Goal: Communication & Community: Share content

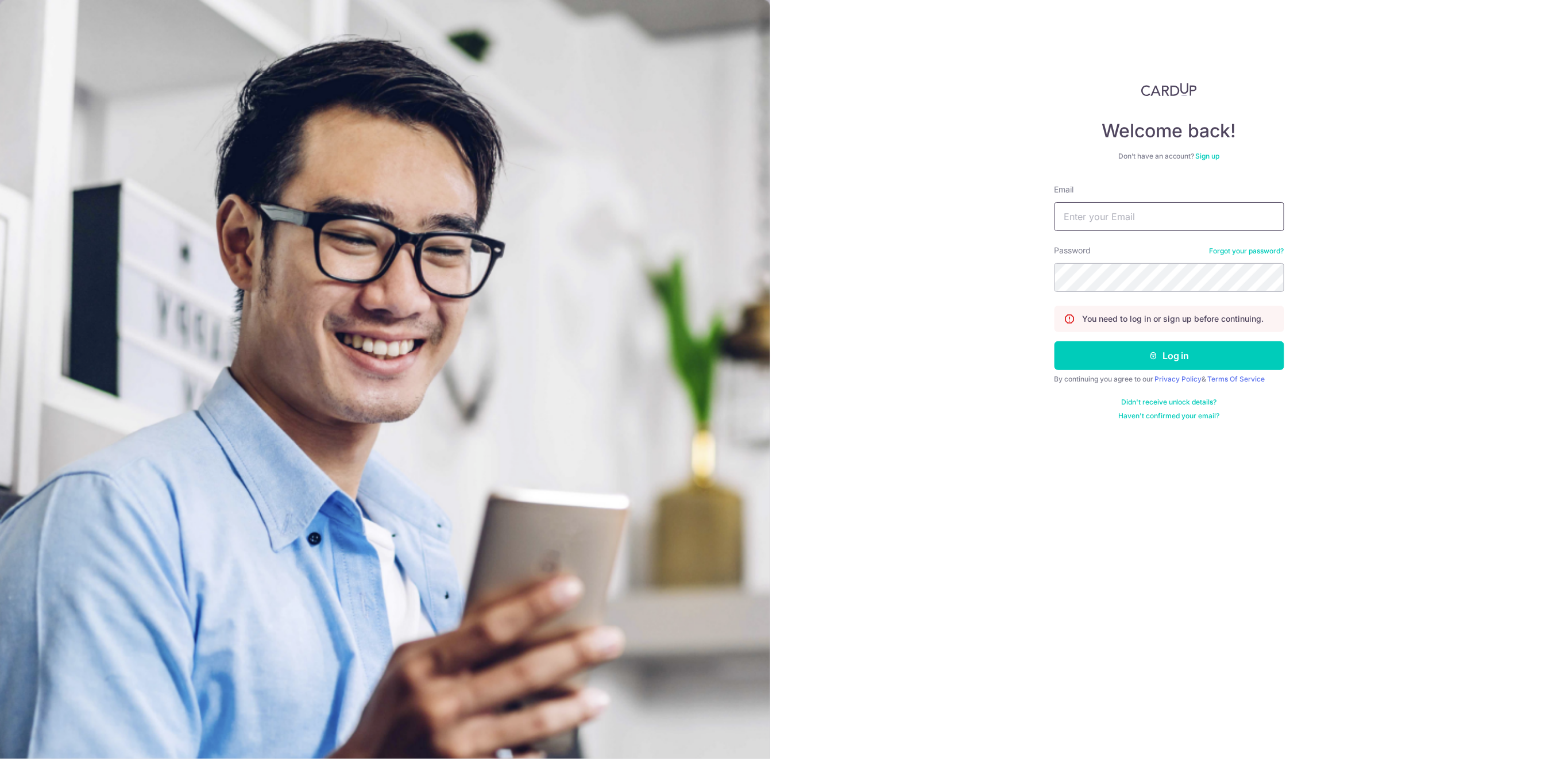
click at [1186, 216] on input "Email" at bounding box center [1169, 216] width 230 height 28
type input "[EMAIL_ADDRESS][DOMAIN_NAME]"
click at [1174, 364] on button "Log in" at bounding box center [1169, 355] width 230 height 28
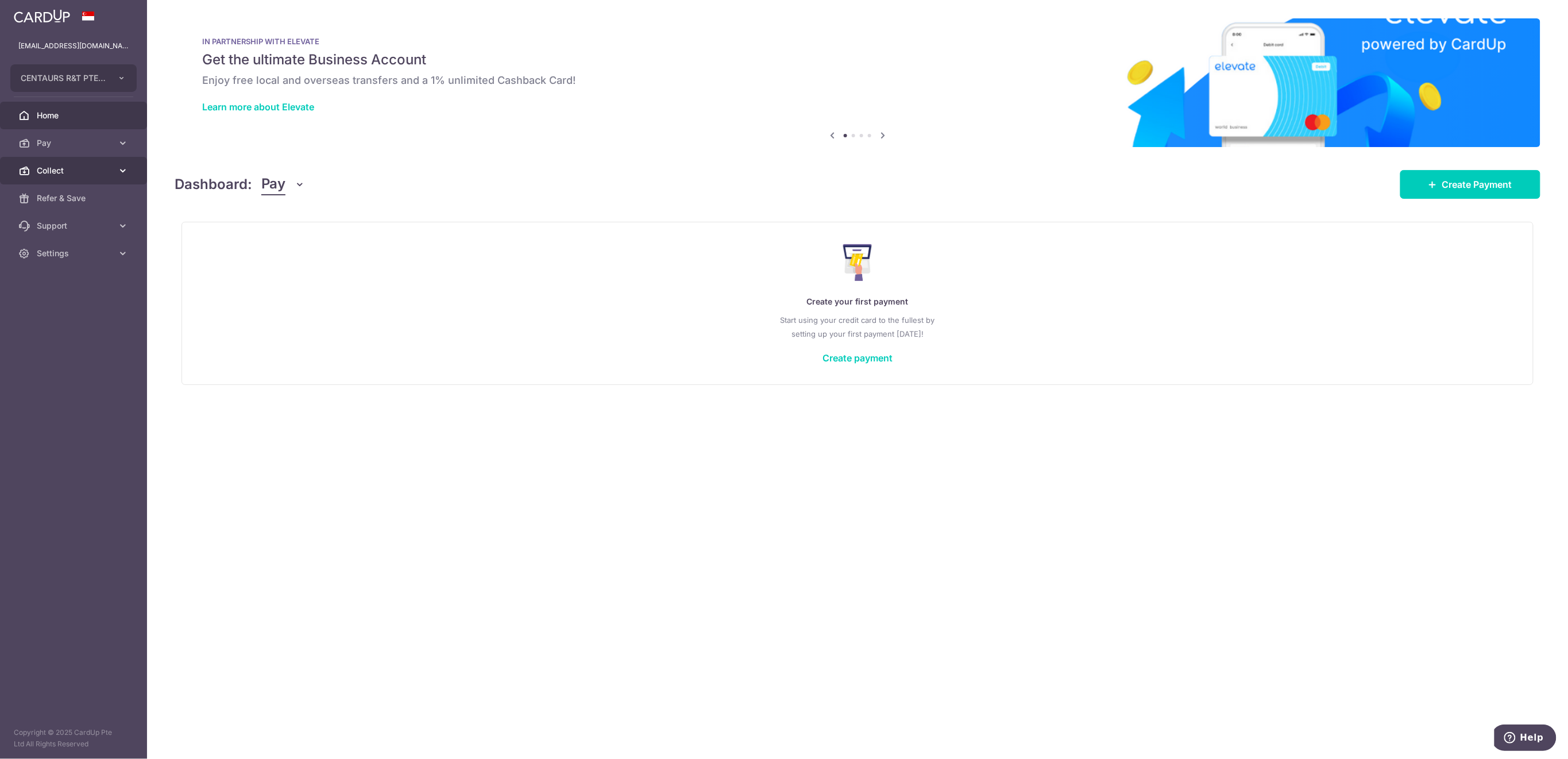
click at [65, 173] on span "Collect" at bounding box center [74, 170] width 76 height 12
click at [80, 252] on span "Payment Requests" at bounding box center [74, 253] width 76 height 12
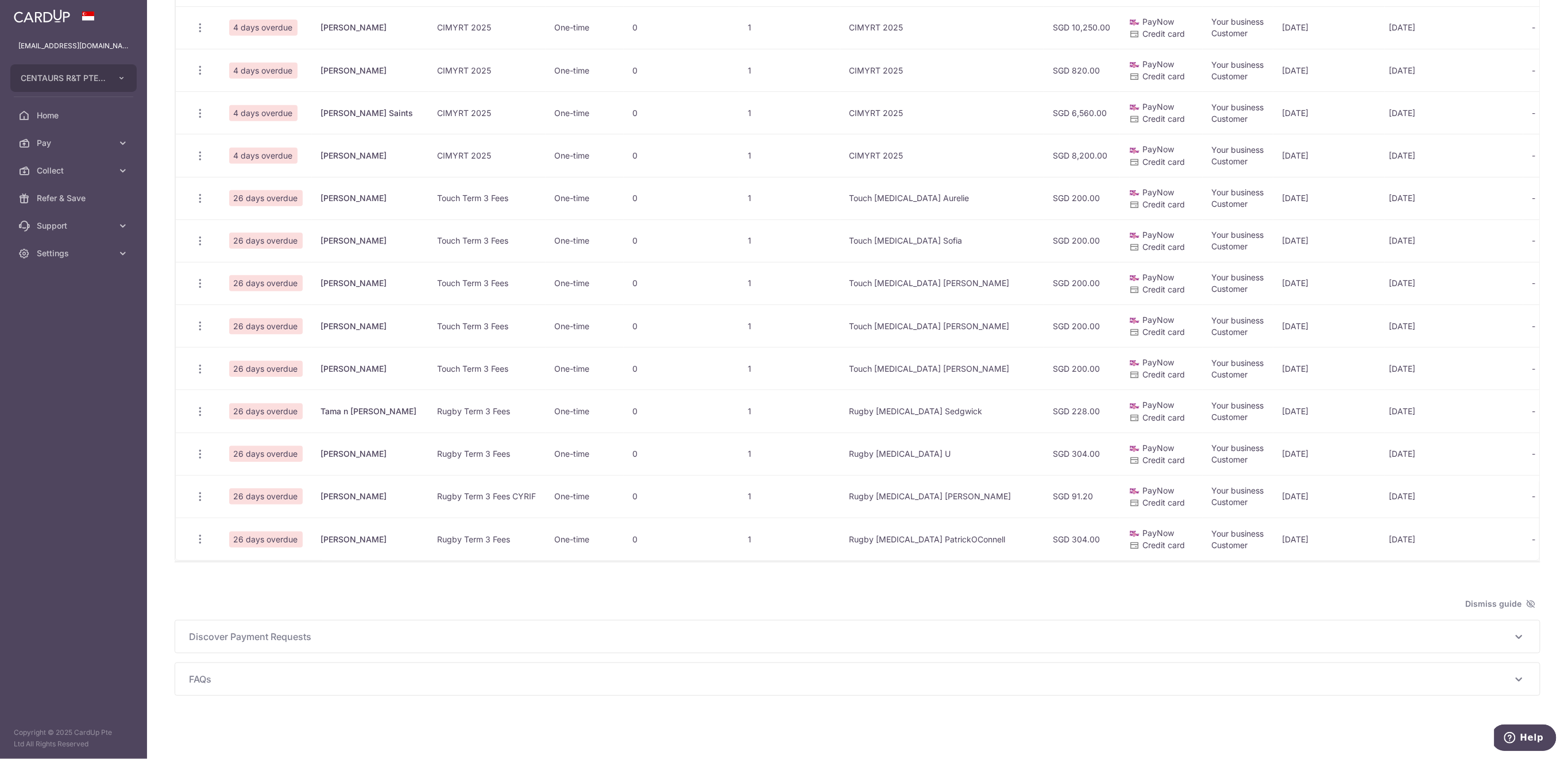
scroll to position [435, 0]
click at [200, 448] on icon "button" at bounding box center [200, 454] width 12 height 12
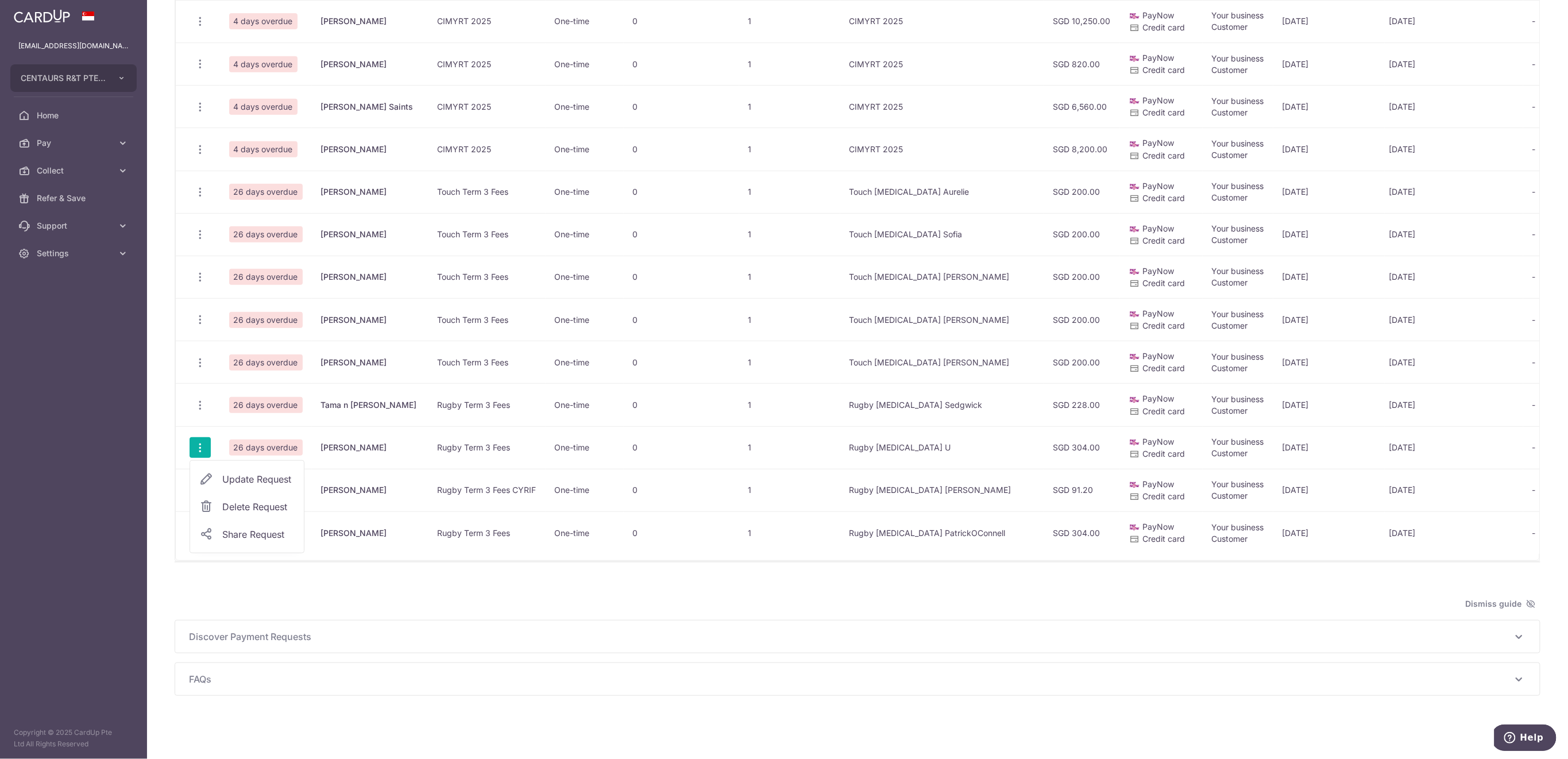
click at [270, 505] on span "Delete Request" at bounding box center [258, 506] width 72 height 13
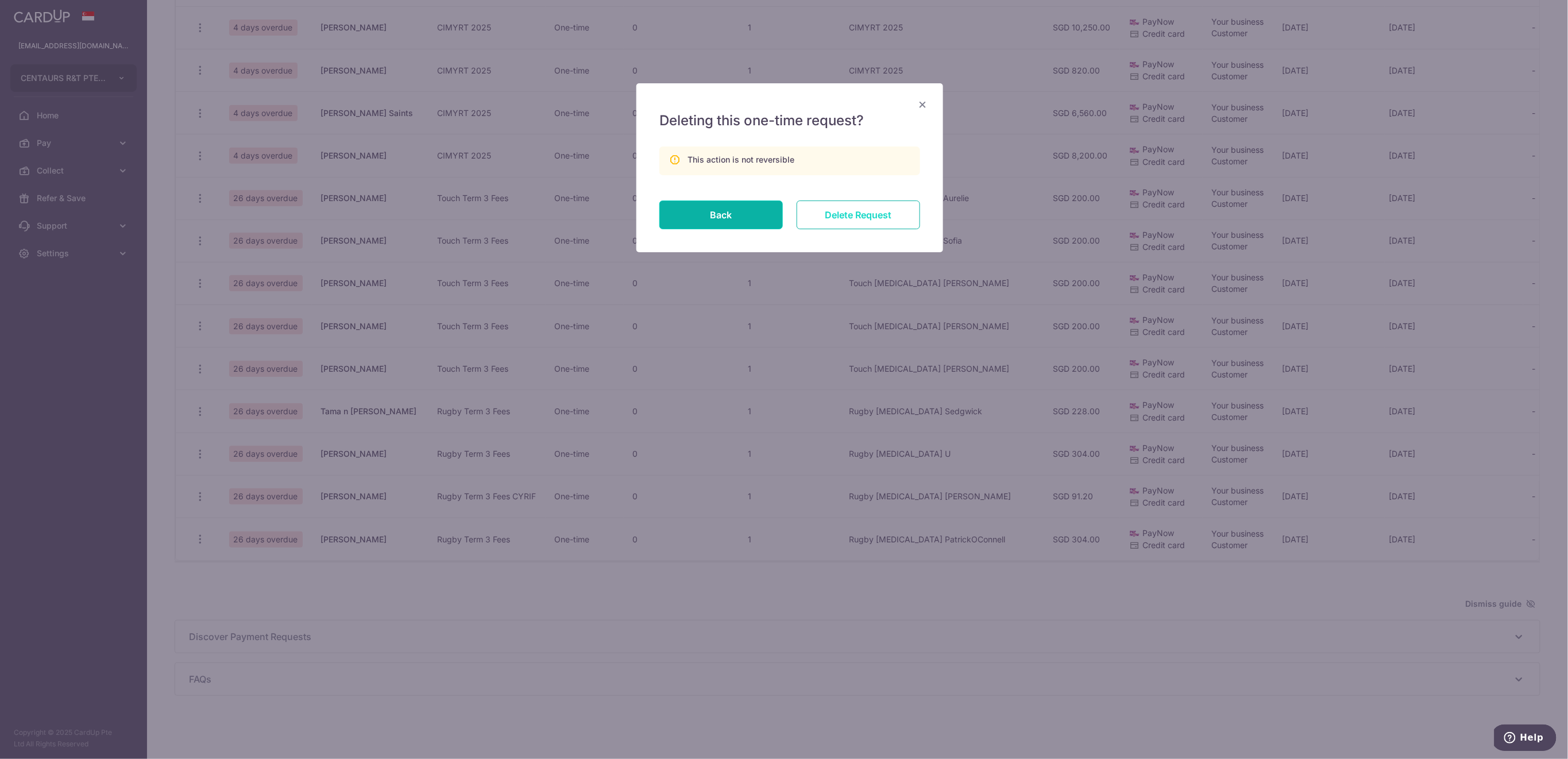
click at [856, 214] on input "Delete Request" at bounding box center [858, 214] width 124 height 28
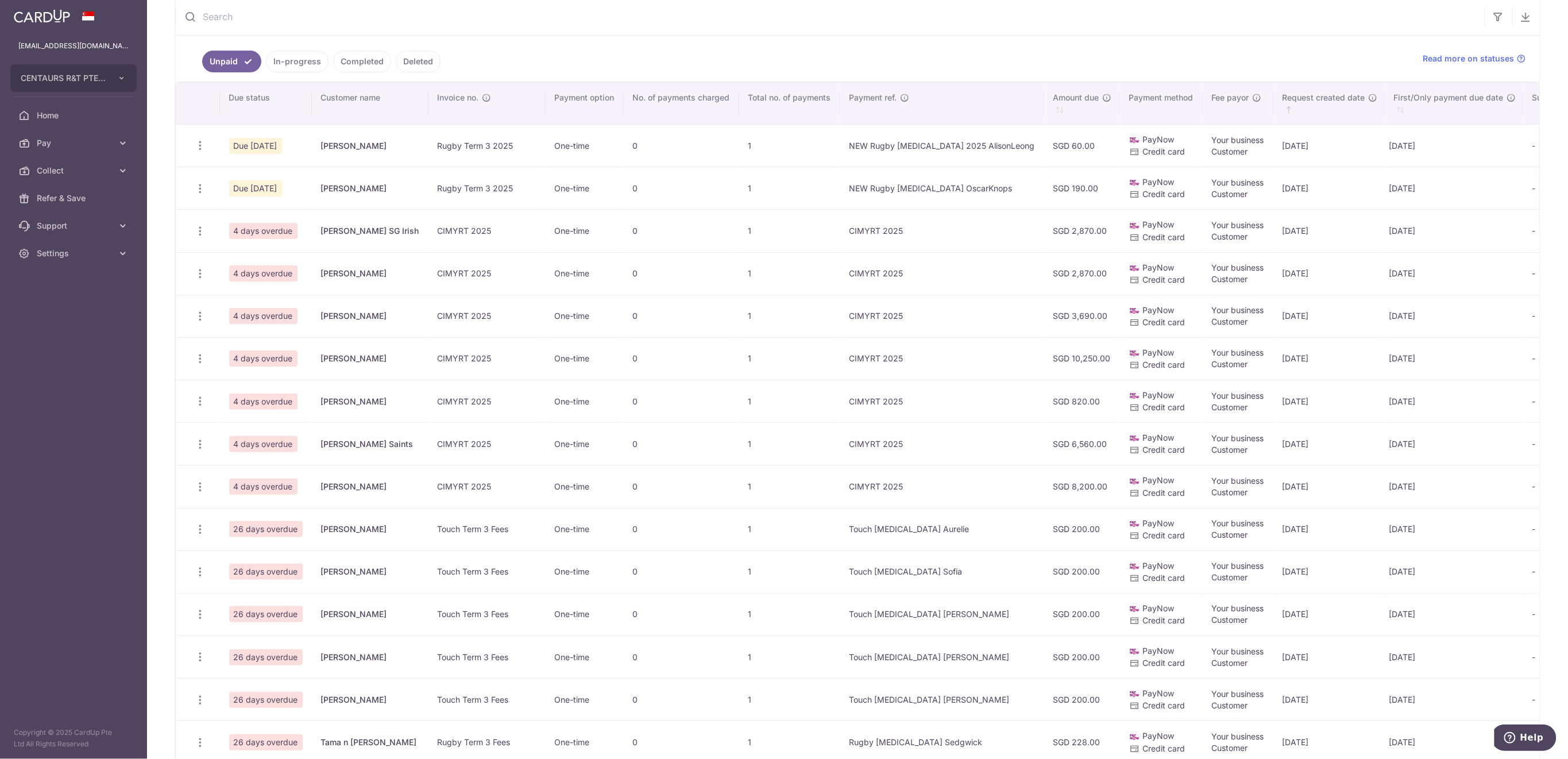
scroll to position [230, 0]
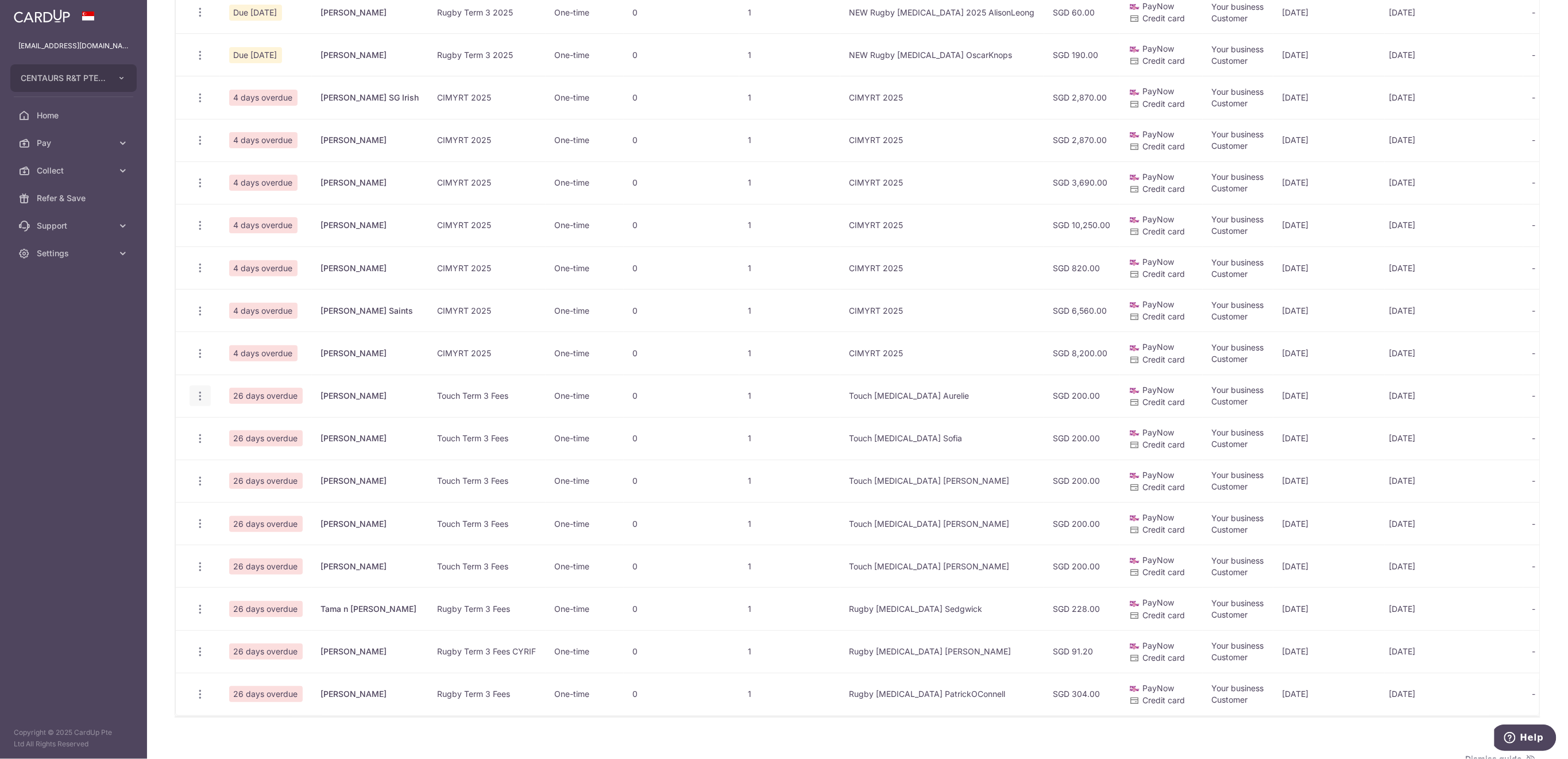
click at [200, 398] on icon "button" at bounding box center [200, 396] width 12 height 12
click at [243, 480] on span "Share Request" at bounding box center [258, 481] width 72 height 13
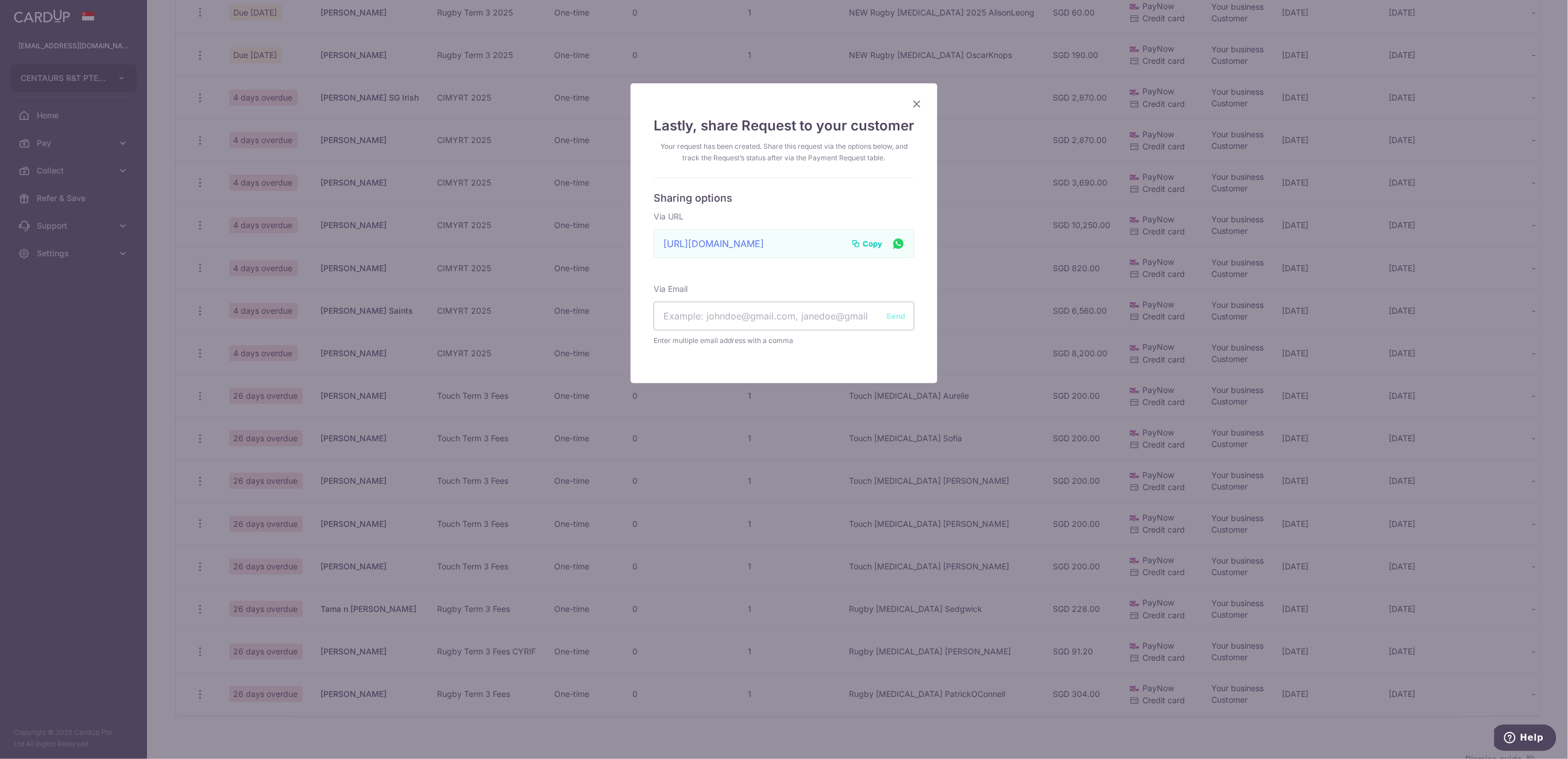
click at [862, 242] on span "Copy" at bounding box center [872, 243] width 20 height 12
click at [691, 313] on input "text" at bounding box center [783, 316] width 261 height 28
paste input "disautier@hotmail.com"
type input "disautier@hotmail.com"
click at [887, 313] on button "Send" at bounding box center [895, 316] width 19 height 12
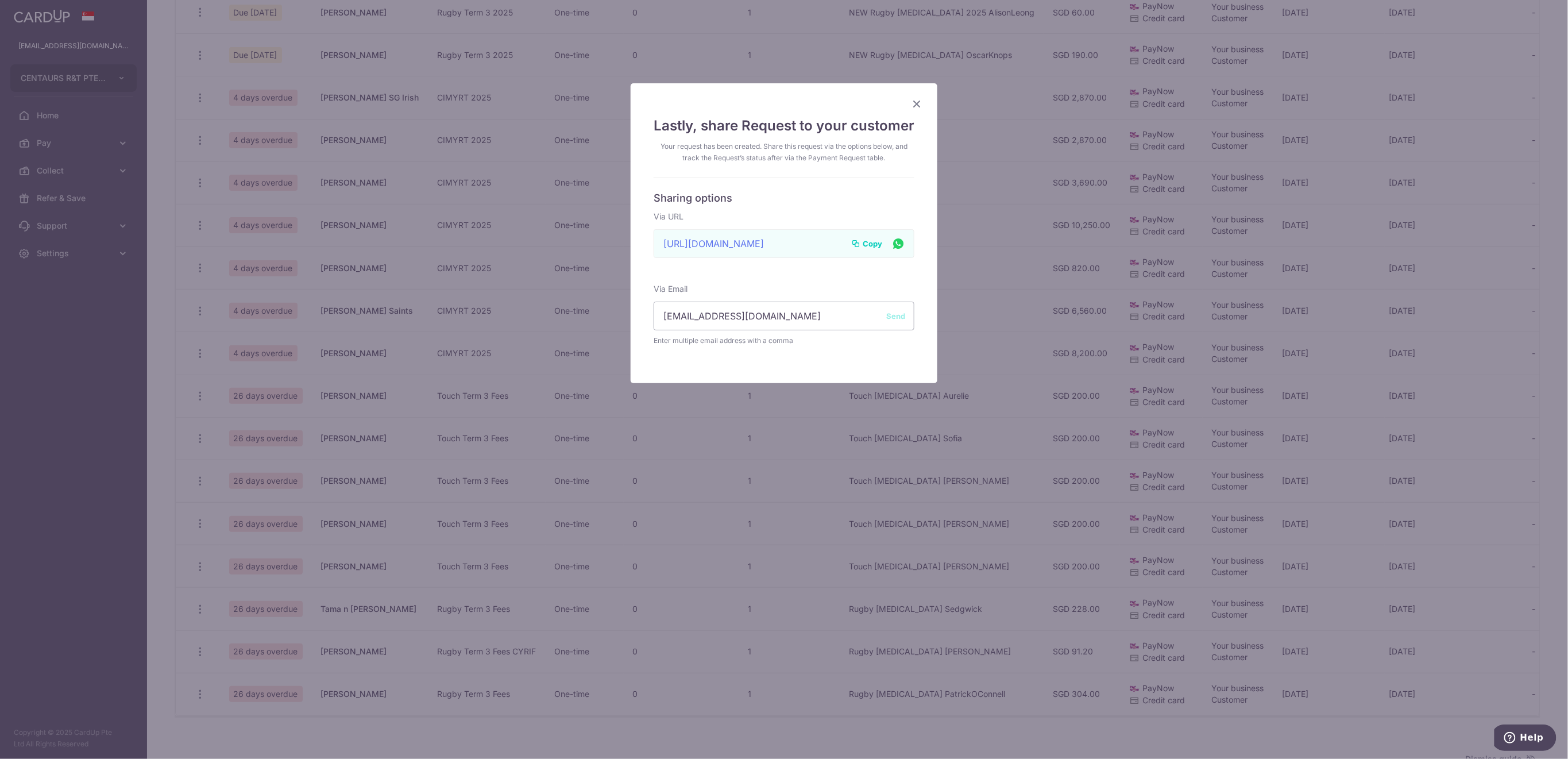
click at [909, 106] on icon "Close" at bounding box center [916, 103] width 13 height 14
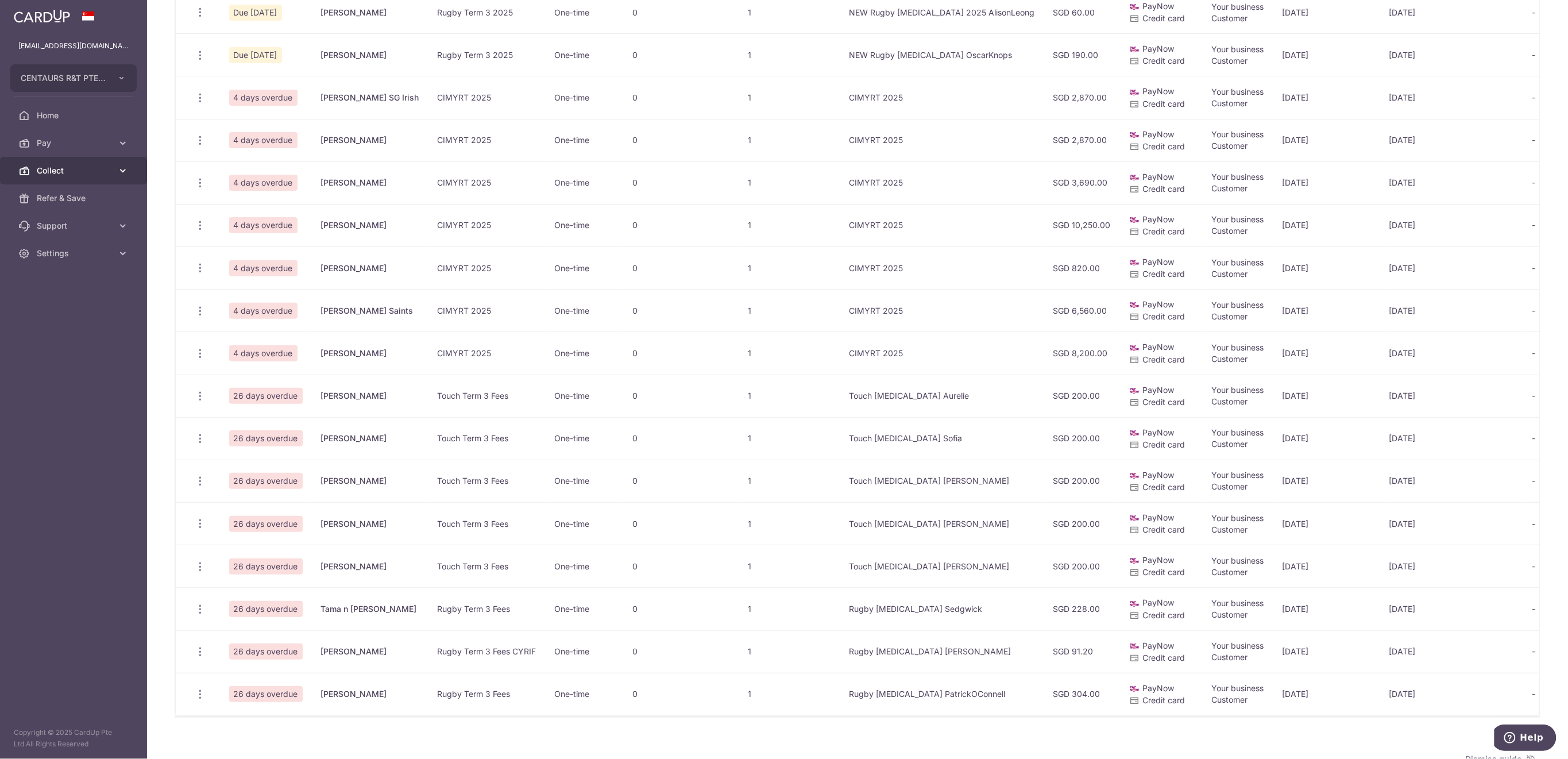
click at [96, 173] on span "Collect" at bounding box center [74, 170] width 76 height 12
click at [77, 194] on span "Dashboard" at bounding box center [74, 198] width 76 height 12
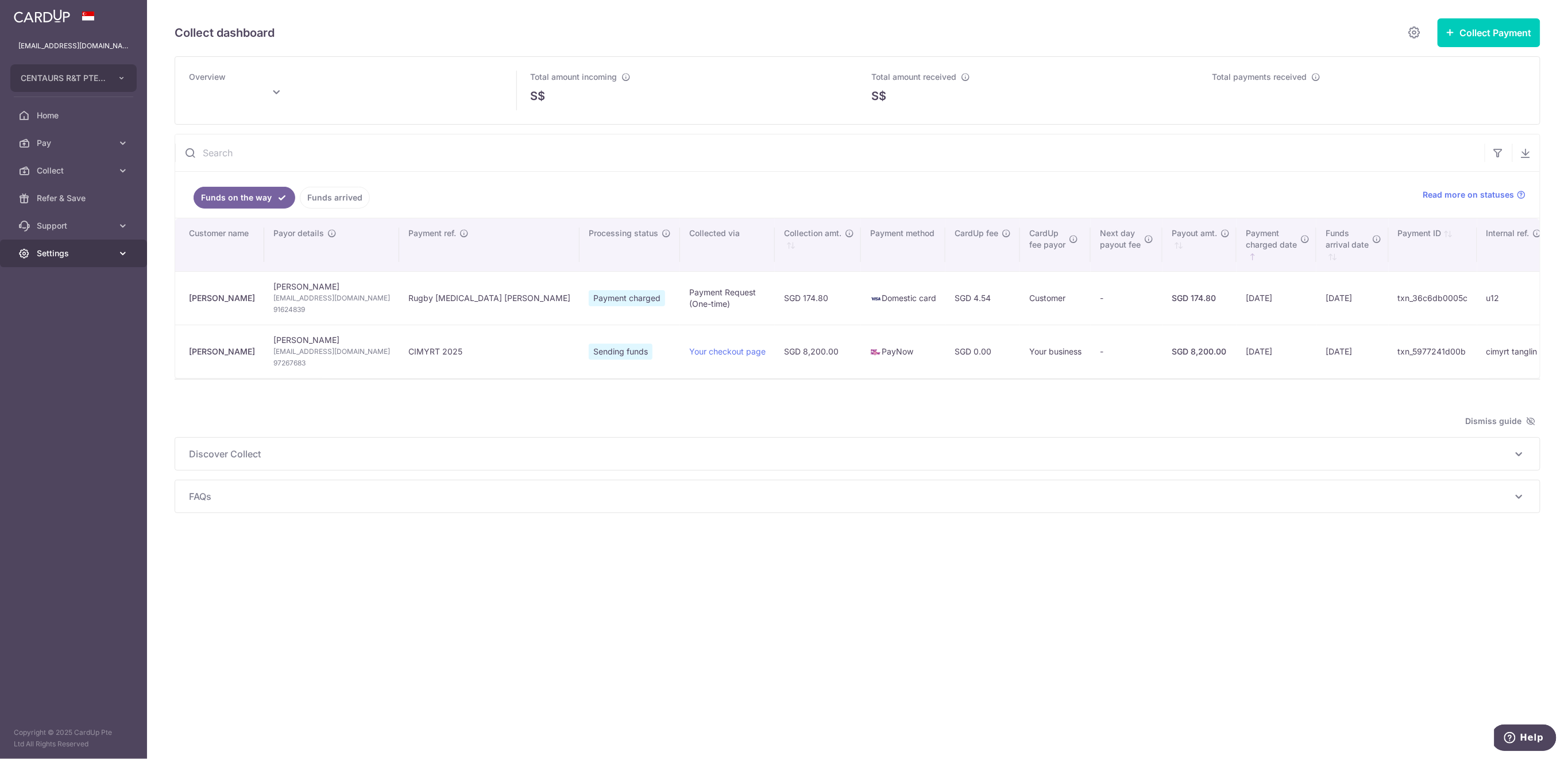
click at [72, 257] on span "Settings" at bounding box center [74, 253] width 76 height 12
click at [77, 307] on span "Logout" at bounding box center [74, 308] width 76 height 12
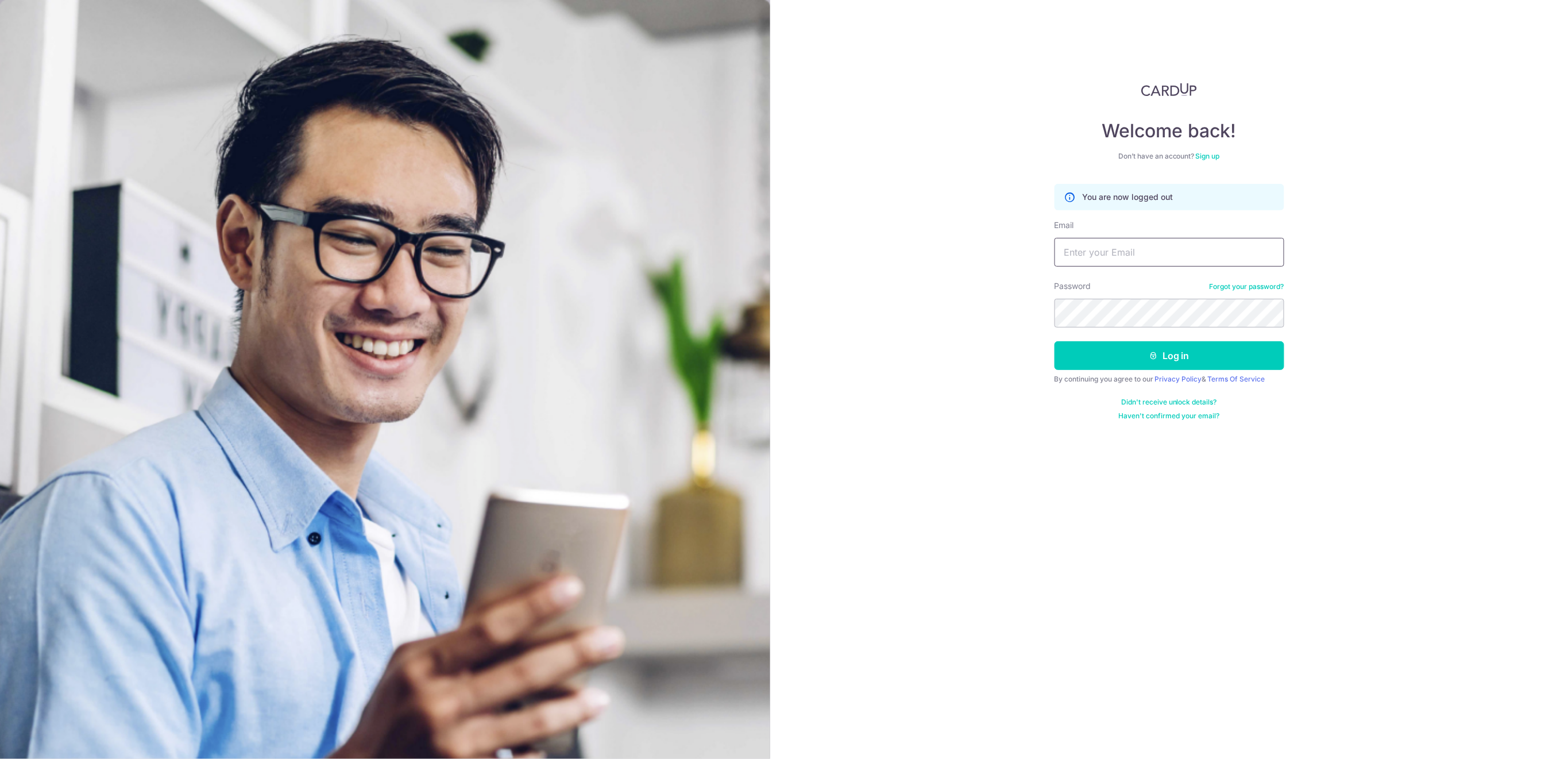
click at [1182, 254] on input "Email" at bounding box center [1169, 252] width 230 height 28
type input "info@centaursgroup.com"
click at [1166, 349] on button "Log in" at bounding box center [1169, 355] width 230 height 28
